Goal: Navigation & Orientation: Find specific page/section

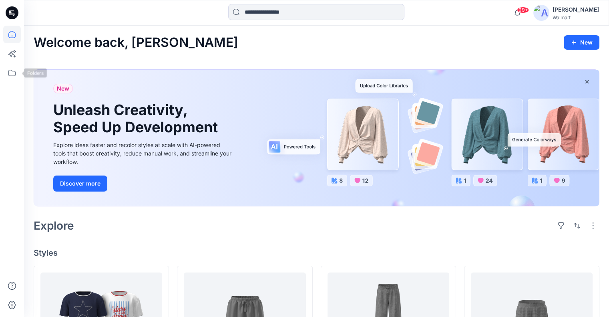
click at [14, 73] on icon at bounding box center [12, 73] width 18 height 18
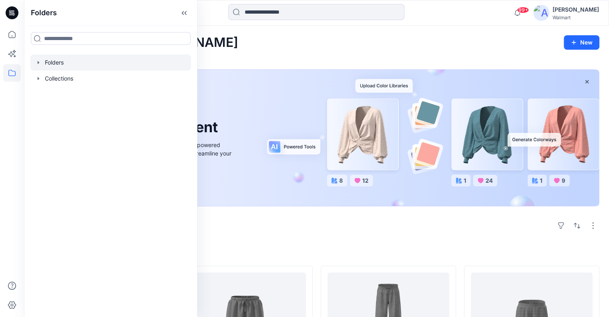
click at [37, 62] on icon "button" at bounding box center [38, 62] width 6 height 6
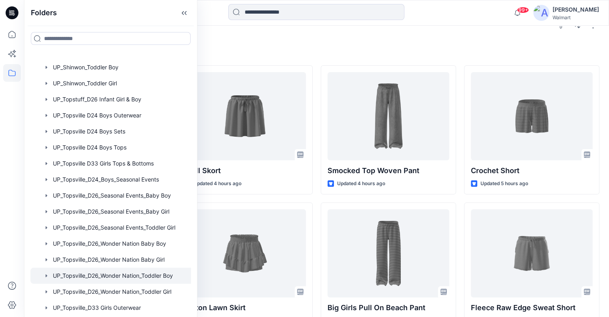
scroll to position [1822, 0]
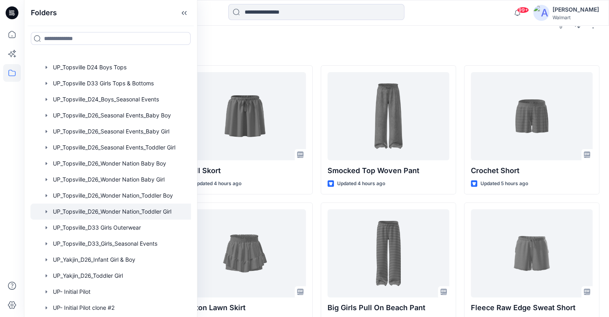
click at [118, 210] on div at bounding box center [118, 212] width 177 height 16
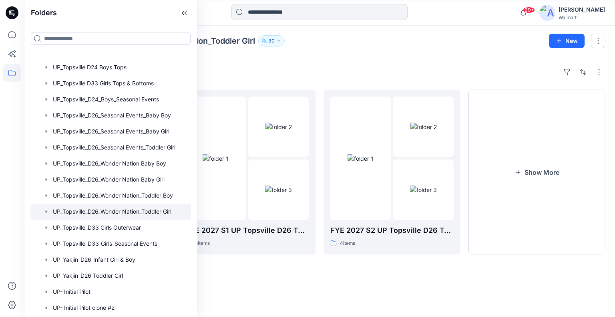
click at [337, 270] on div "Folders FYE 2027 S3 UP Topsville D26 Toddler Girl Wonder Nation 1 items FYE 202…" at bounding box center [319, 186] width 591 height 261
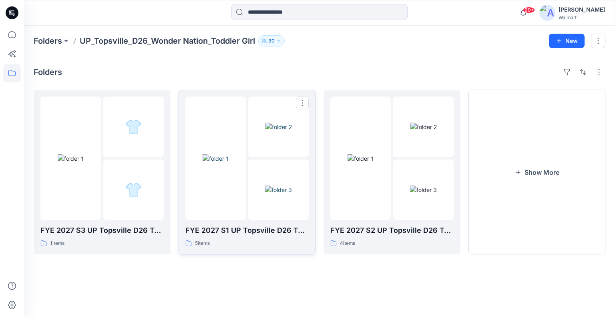
click at [267, 193] on img at bounding box center [278, 189] width 27 height 8
click at [437, 194] on img at bounding box center [423, 189] width 27 height 8
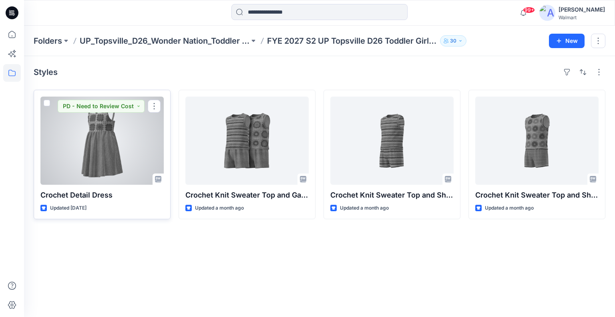
click at [78, 125] on div at bounding box center [101, 141] width 123 height 88
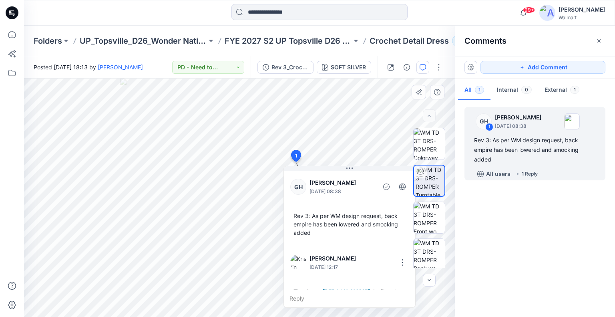
scroll to position [30, 0]
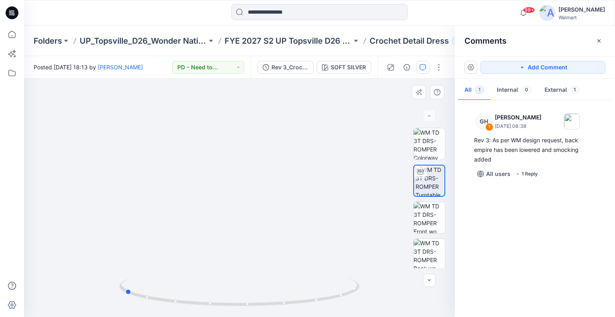
drag, startPoint x: 242, startPoint y: 303, endPoint x: 365, endPoint y: 302, distance: 122.2
click at [365, 302] on div at bounding box center [239, 198] width 431 height 238
drag, startPoint x: 261, startPoint y: 120, endPoint x: 261, endPoint y: 150, distance: 30.0
click at [261, 150] on img at bounding box center [239, 177] width 381 height 280
drag, startPoint x: 129, startPoint y: 293, endPoint x: 330, endPoint y: 314, distance: 201.9
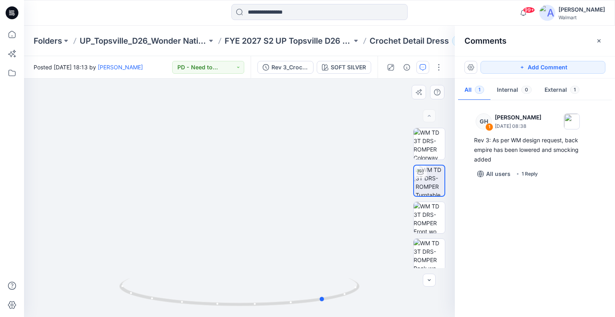
click at [330, 314] on div at bounding box center [239, 297] width 240 height 40
